Goal: Communication & Community: Ask a question

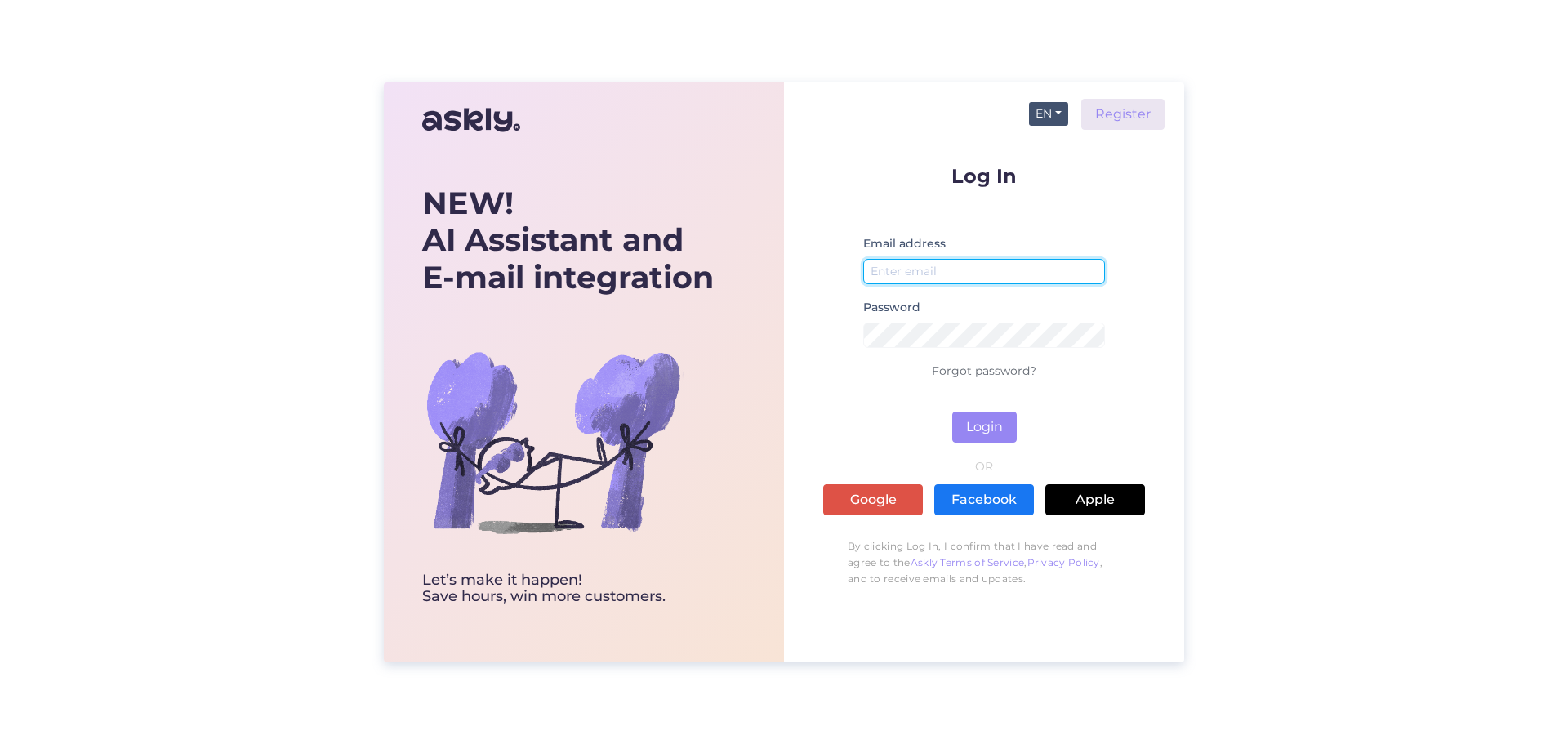
type input "[EMAIL_ADDRESS][DOMAIN_NAME]"
click at [1057, 119] on button "EN" at bounding box center [1048, 114] width 39 height 23
click at [1050, 152] on link "ET" at bounding box center [1040, 147] width 56 height 26
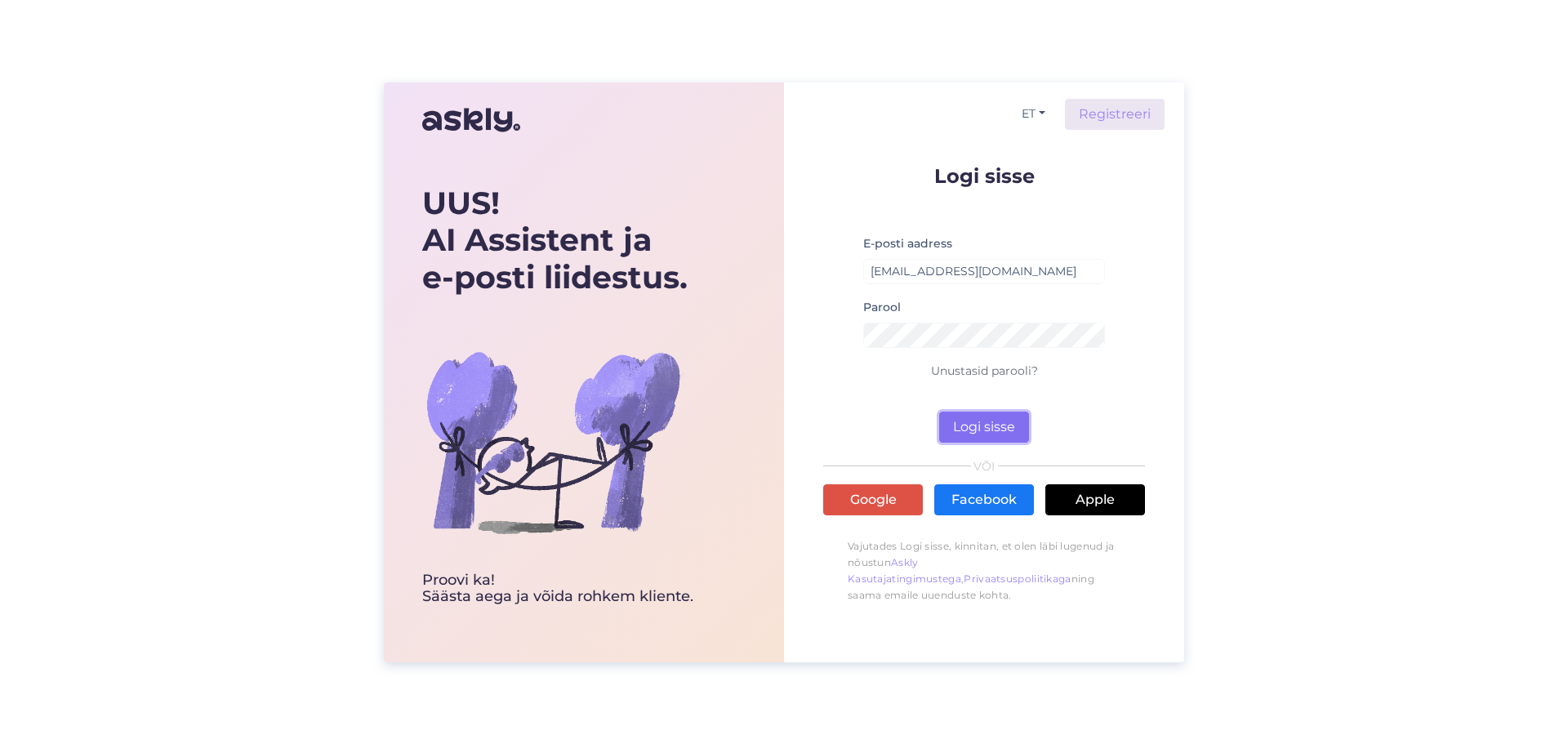
click at [982, 421] on button "Logi sisse" at bounding box center [984, 427] width 90 height 31
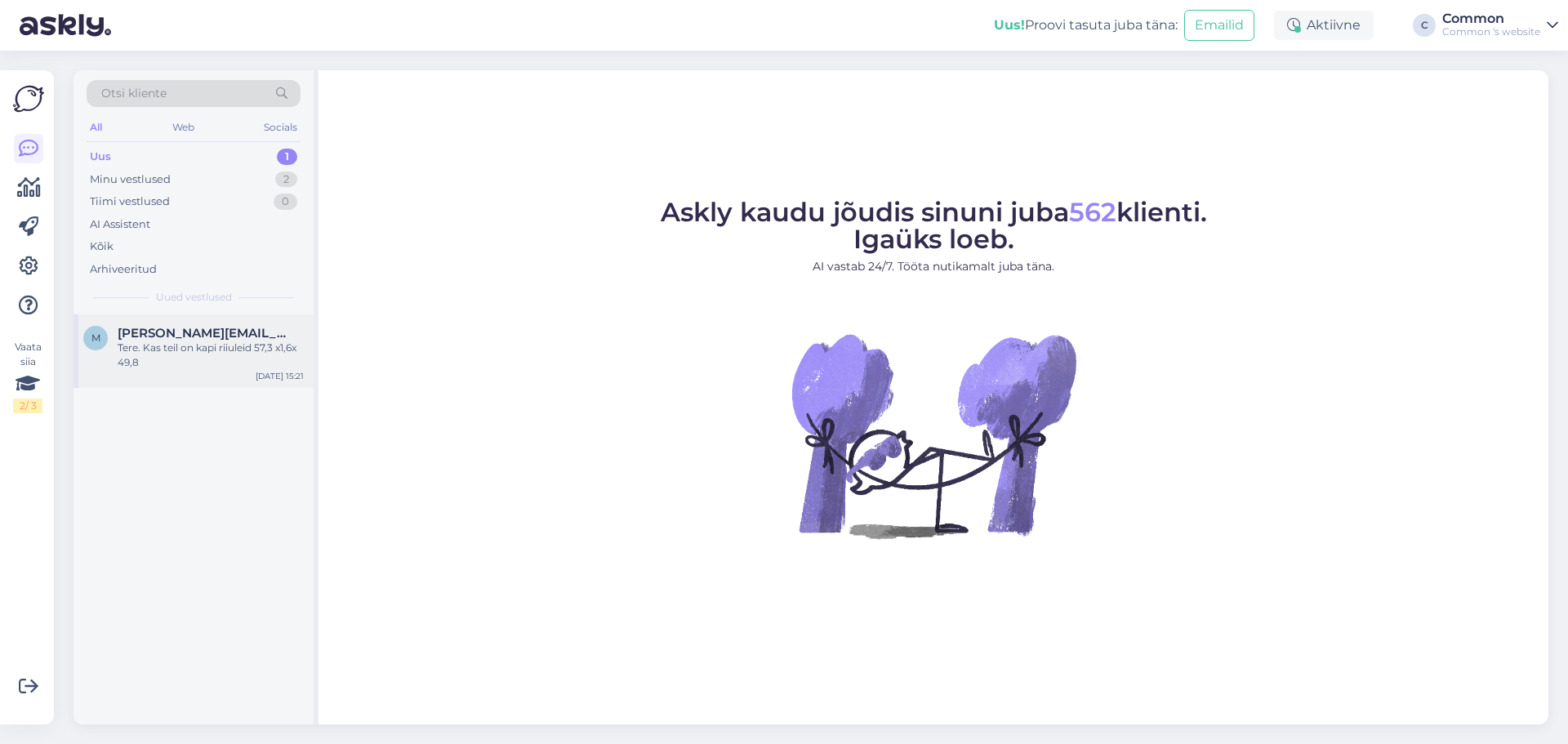
click at [202, 344] on div "Tere. Kas teil on kapi riiuleid 57,3 x1,6x 49,8" at bounding box center [211, 356] width 186 height 29
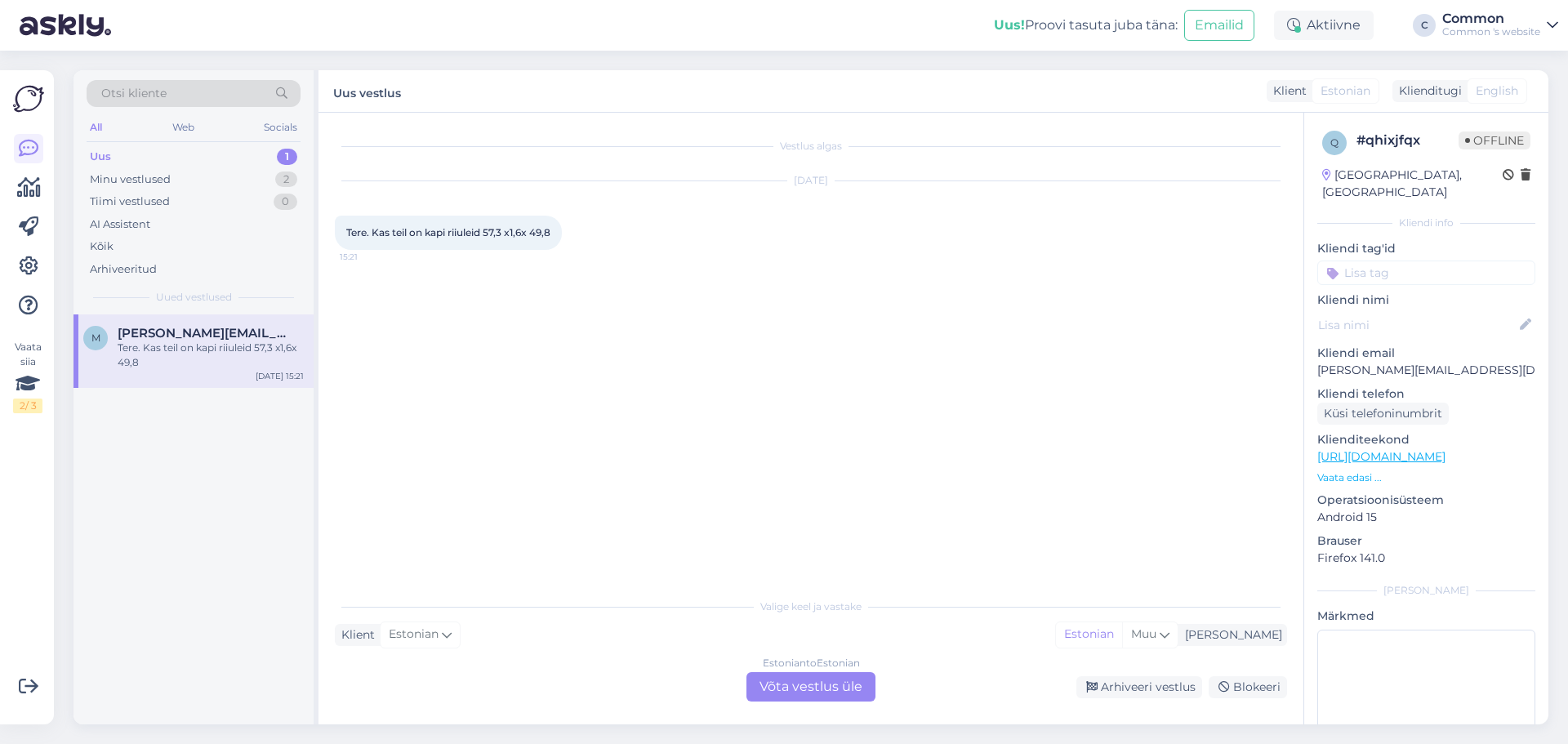
click at [774, 696] on div "Estonian to Estonian Võta vestlus üle" at bounding box center [811, 687] width 129 height 29
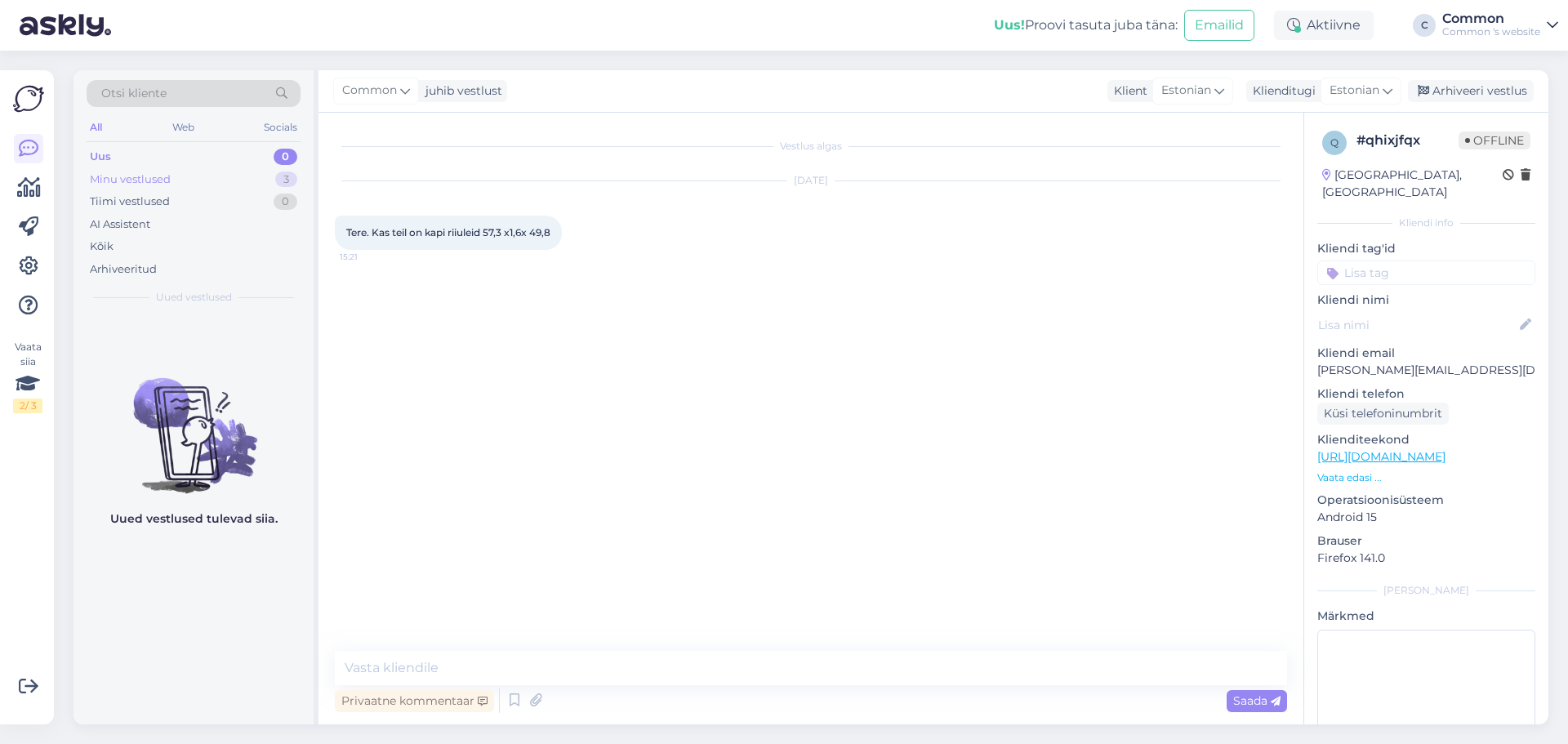
click at [204, 177] on div "Minu vestlused 3" at bounding box center [193, 179] width 214 height 23
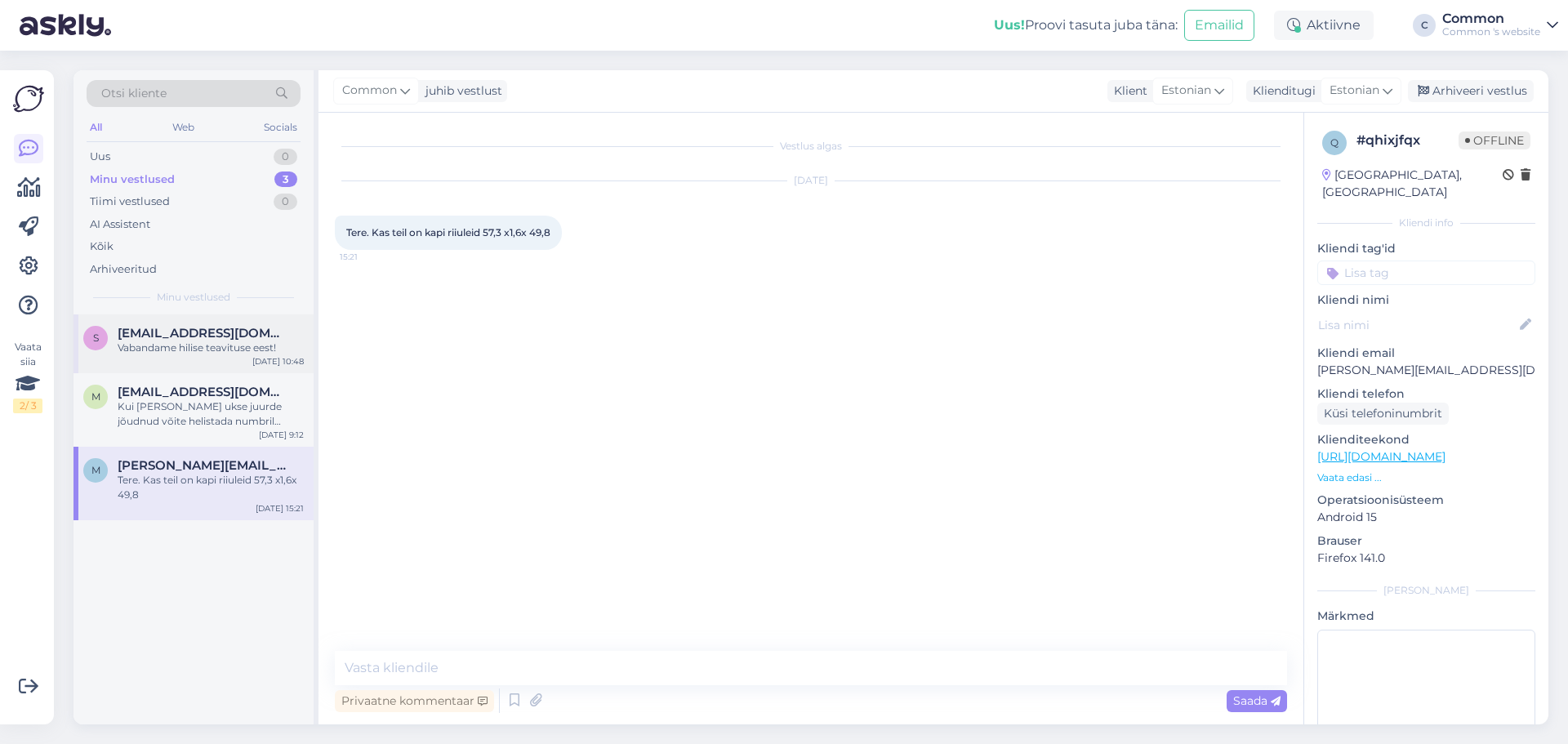
click at [209, 334] on span "[EMAIL_ADDRESS][DOMAIN_NAME]" at bounding box center [203, 333] width 170 height 15
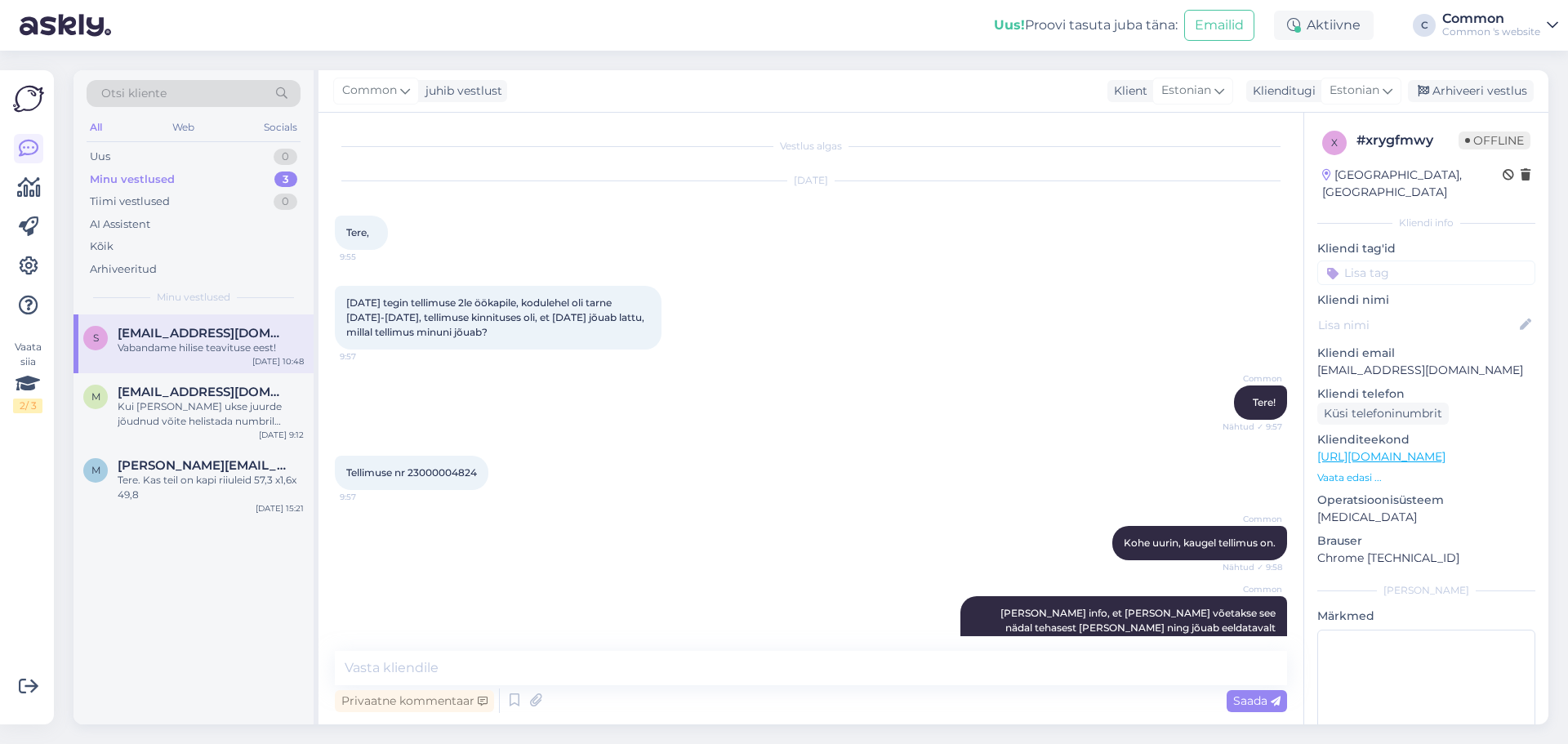
scroll to position [337, 0]
